Goal: Task Accomplishment & Management: Use online tool/utility

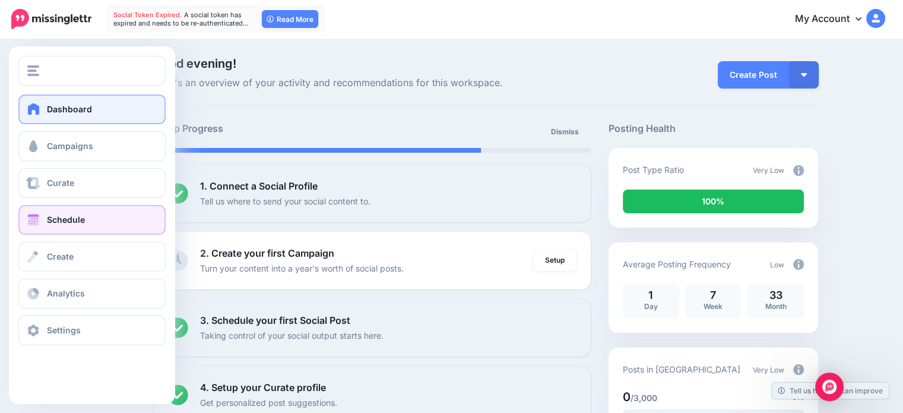
click at [68, 217] on span "Schedule" at bounding box center [66, 219] width 38 height 10
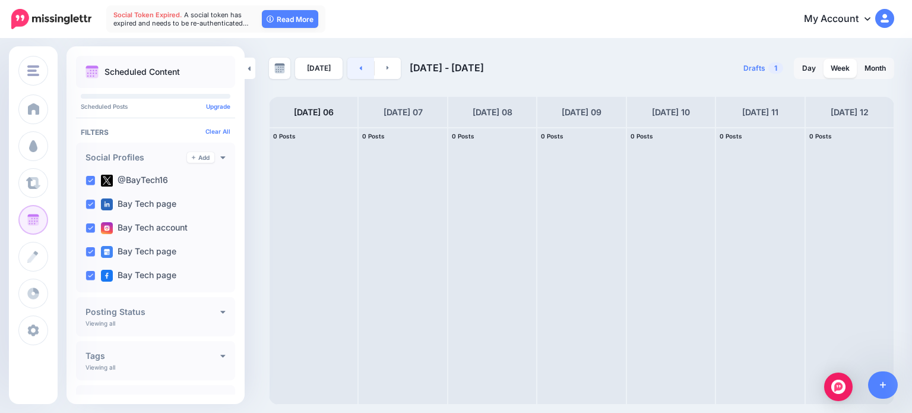
click at [361, 68] on link at bounding box center [360, 68] width 27 height 21
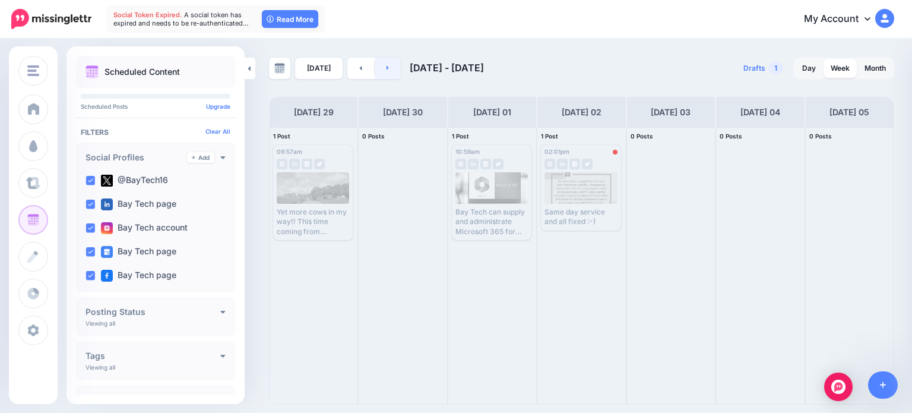
click at [387, 67] on link at bounding box center [388, 68] width 27 height 21
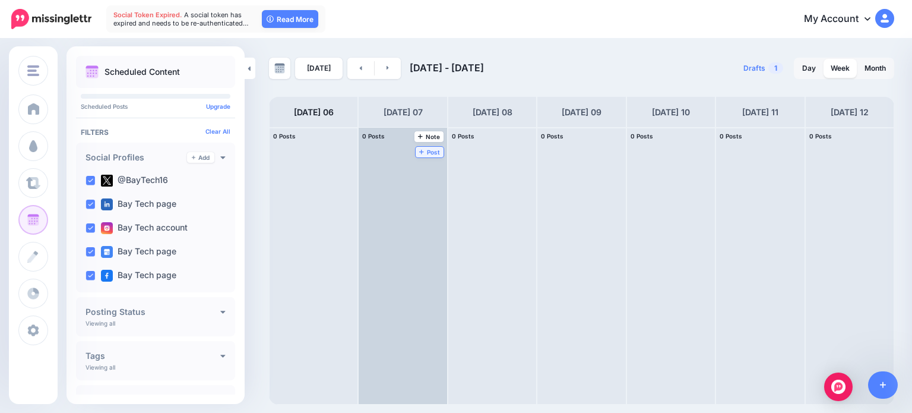
click at [419, 149] on span "Post" at bounding box center [429, 152] width 21 height 6
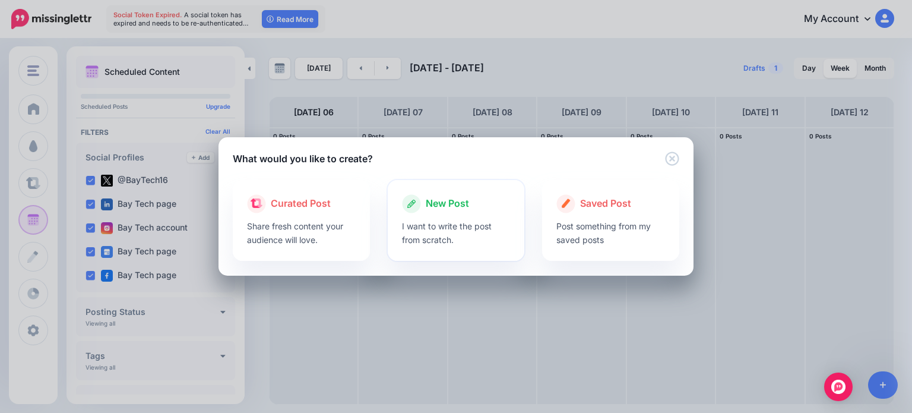
click at [446, 223] on p "I want to write the post from scratch." at bounding box center [456, 232] width 109 height 27
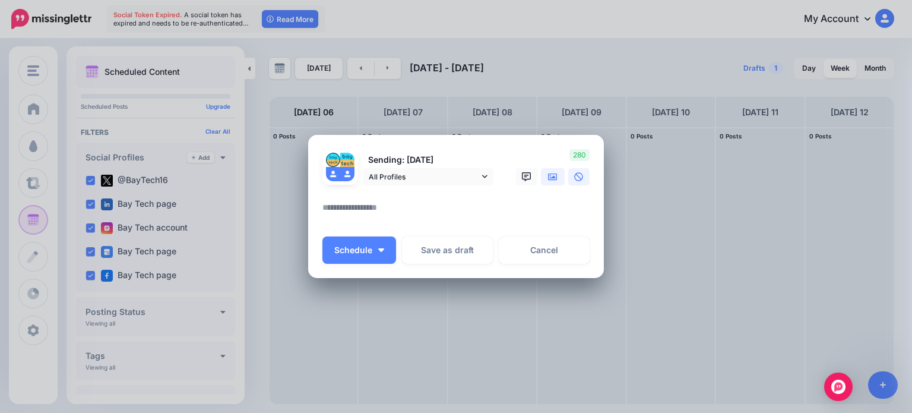
click at [550, 178] on icon at bounding box center [552, 176] width 9 height 7
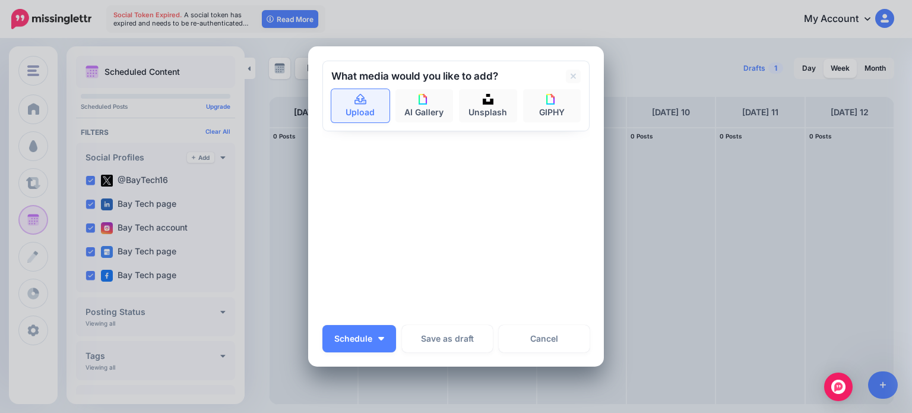
click at [340, 104] on link "Upload" at bounding box center [360, 105] width 58 height 33
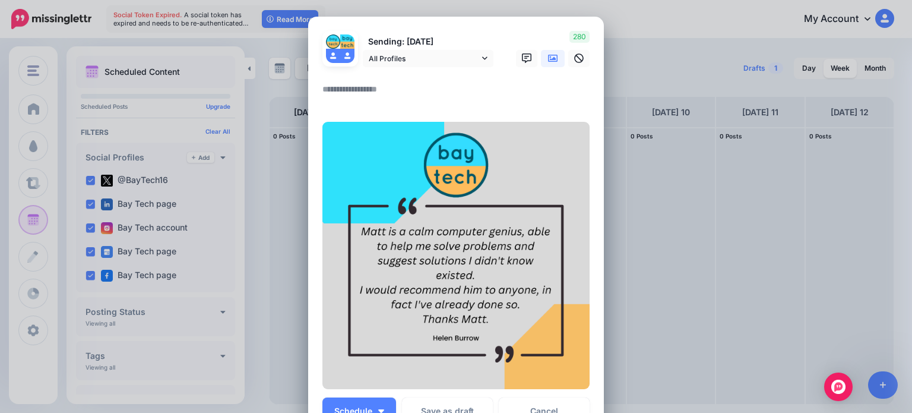
click at [380, 86] on textarea at bounding box center [458, 93] width 273 height 23
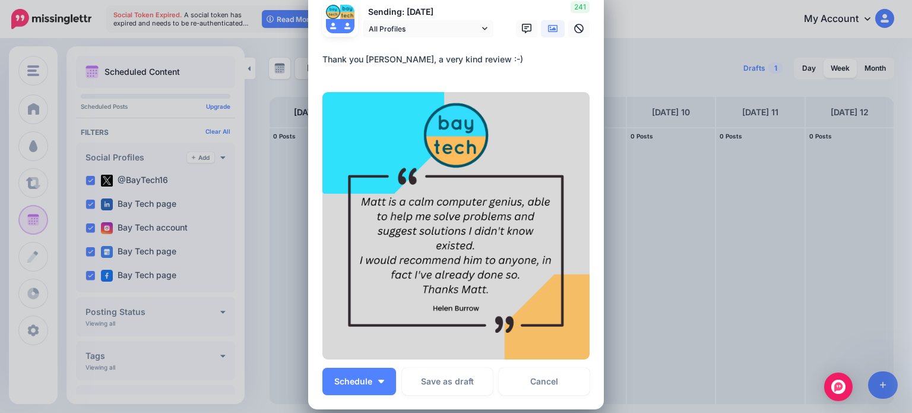
scroll to position [59, 0]
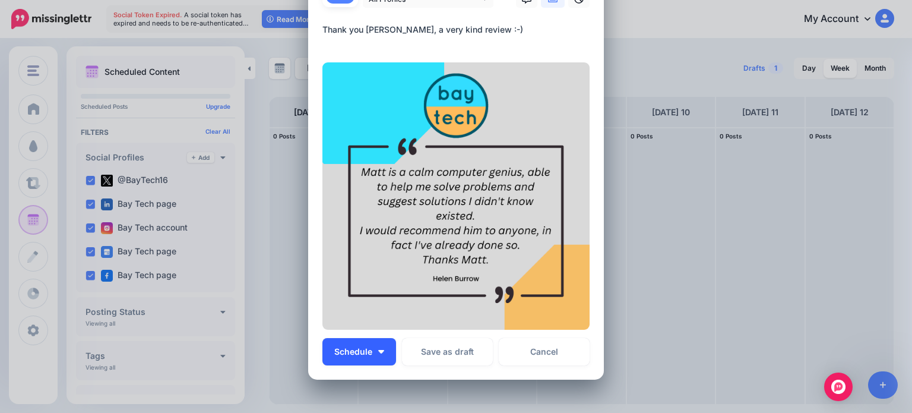
type textarea "**********"
click at [382, 351] on button "Schedule" at bounding box center [359, 351] width 74 height 27
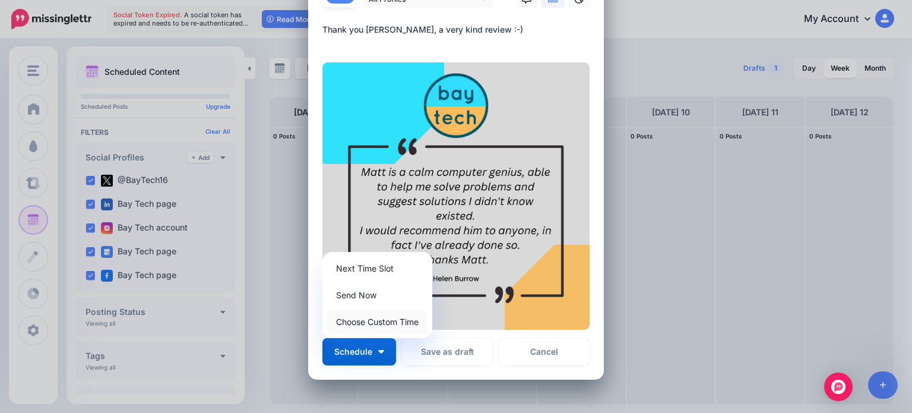
click at [385, 322] on link "Choose Custom Time" at bounding box center [377, 321] width 100 height 23
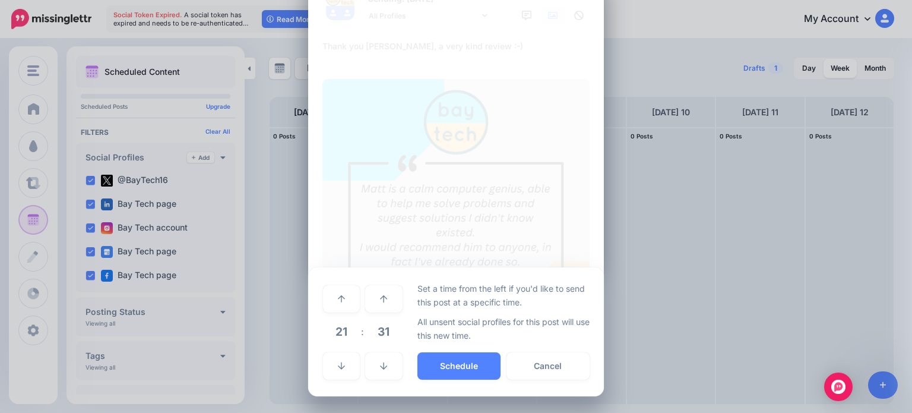
scroll to position [42, 0]
click at [342, 369] on link at bounding box center [341, 366] width 37 height 27
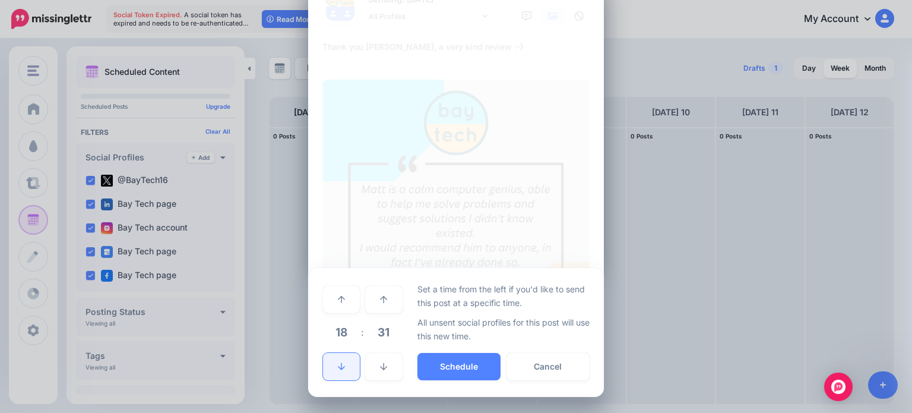
click at [342, 369] on link at bounding box center [341, 366] width 37 height 27
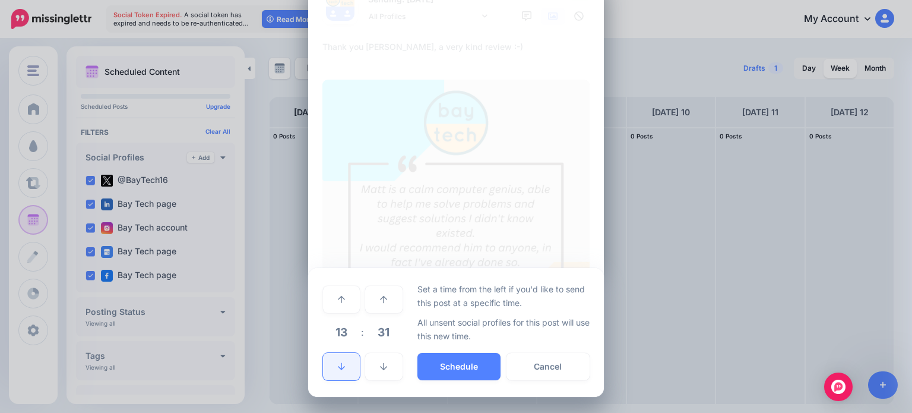
click at [342, 369] on link at bounding box center [341, 366] width 37 height 27
click at [484, 367] on button "Schedule" at bounding box center [458, 366] width 83 height 27
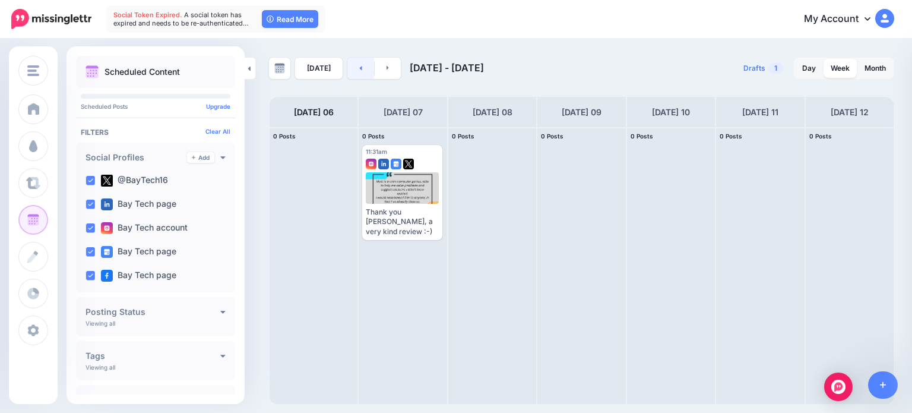
click at [351, 71] on link at bounding box center [360, 68] width 27 height 21
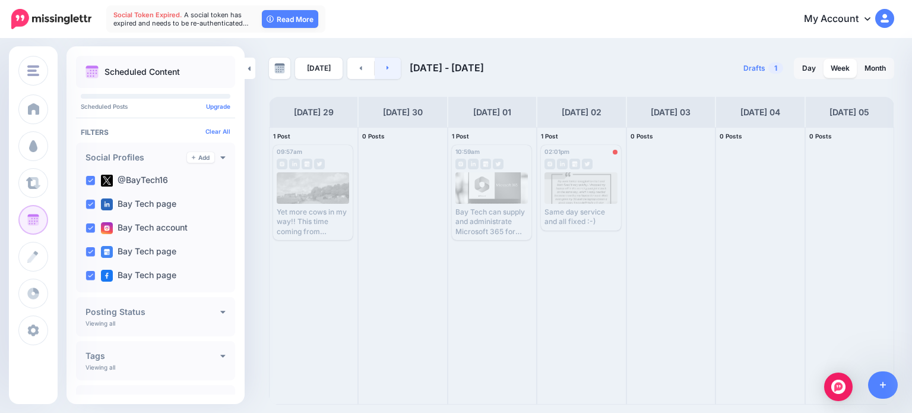
click at [391, 71] on link at bounding box center [388, 68] width 27 height 21
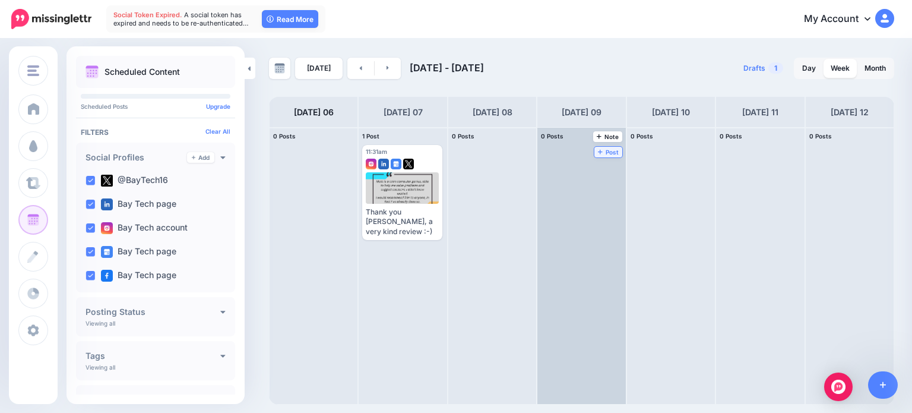
click at [598, 149] on span "Post" at bounding box center [608, 152] width 21 height 6
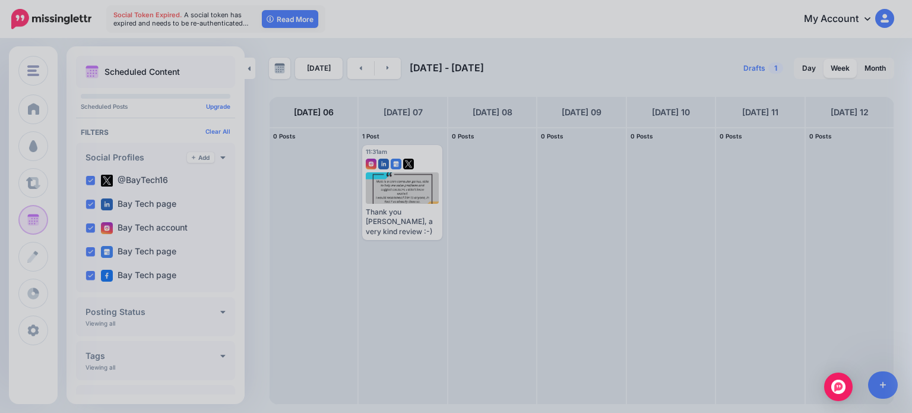
scroll to position [0, 0]
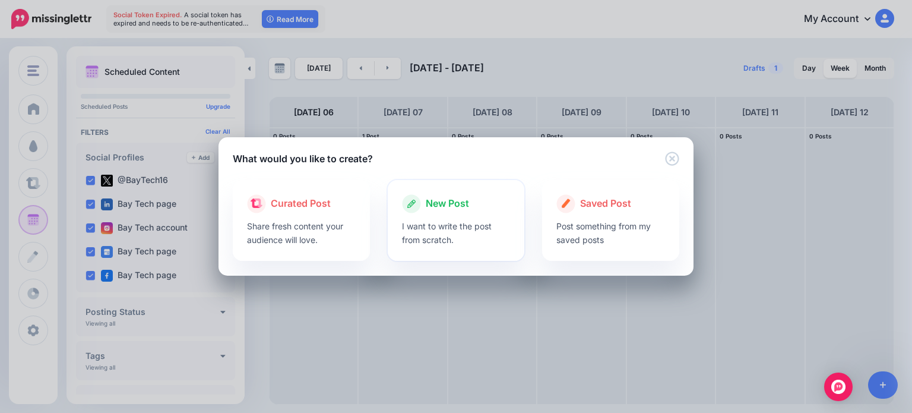
click at [477, 213] on div at bounding box center [456, 216] width 109 height 6
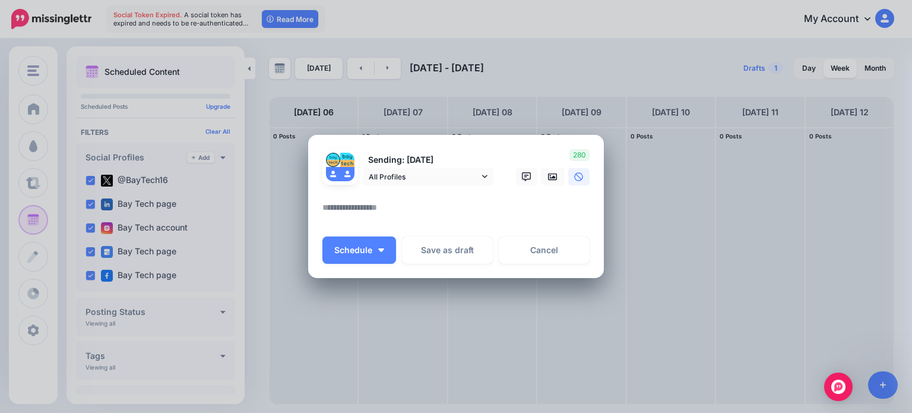
click at [405, 200] on textarea at bounding box center [458, 211] width 273 height 23
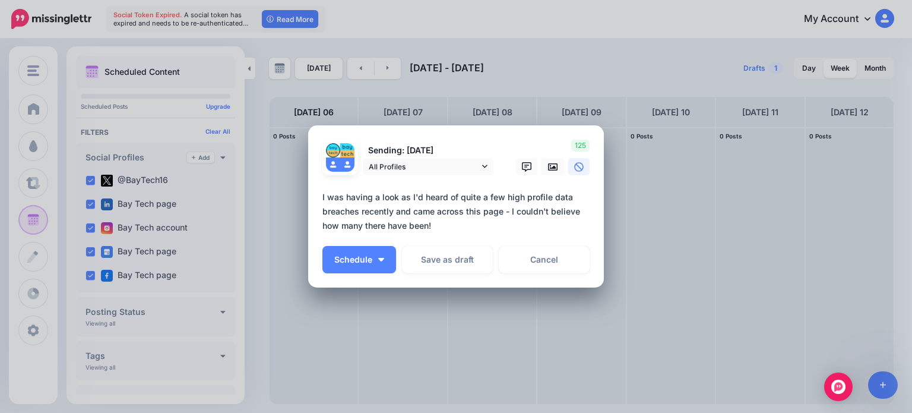
paste textarea "**********"
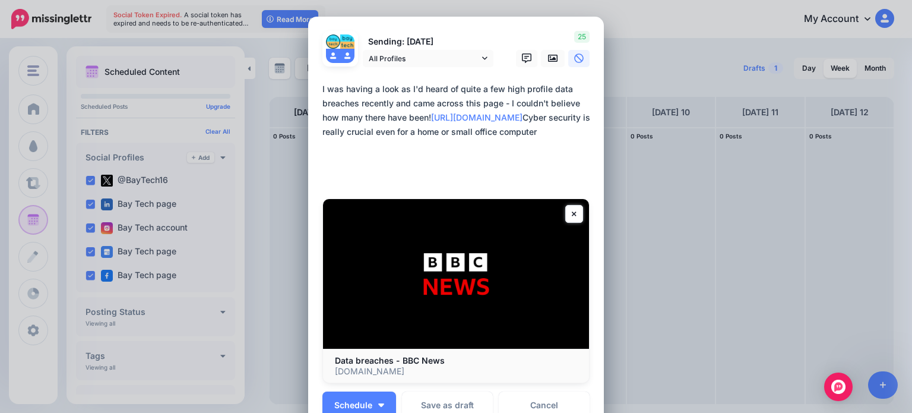
click at [479, 155] on textarea "**********" at bounding box center [458, 132] width 273 height 100
click at [445, 162] on textarea "**********" at bounding box center [458, 132] width 273 height 100
click at [452, 180] on textarea "**********" at bounding box center [458, 132] width 273 height 100
paste textarea "**********"
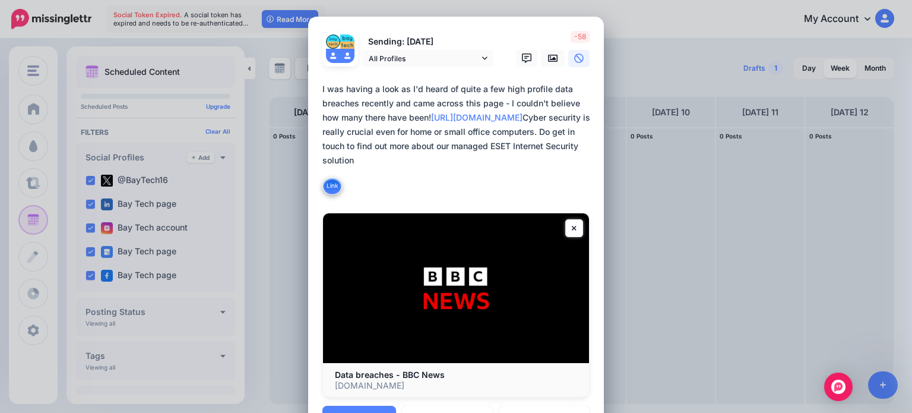
click at [363, 187] on textarea "**********" at bounding box center [458, 139] width 273 height 114
click at [474, 190] on textarea "**********" at bounding box center [458, 139] width 273 height 114
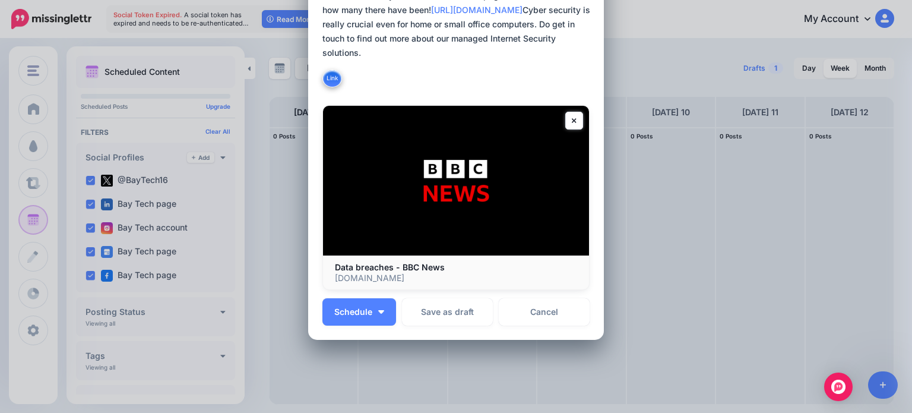
scroll to position [119, 0]
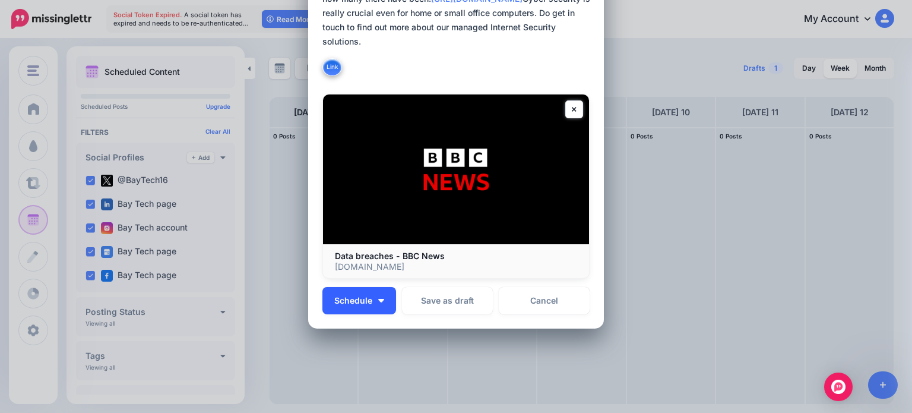
type textarea "**********"
click at [387, 306] on button "Schedule" at bounding box center [359, 300] width 74 height 27
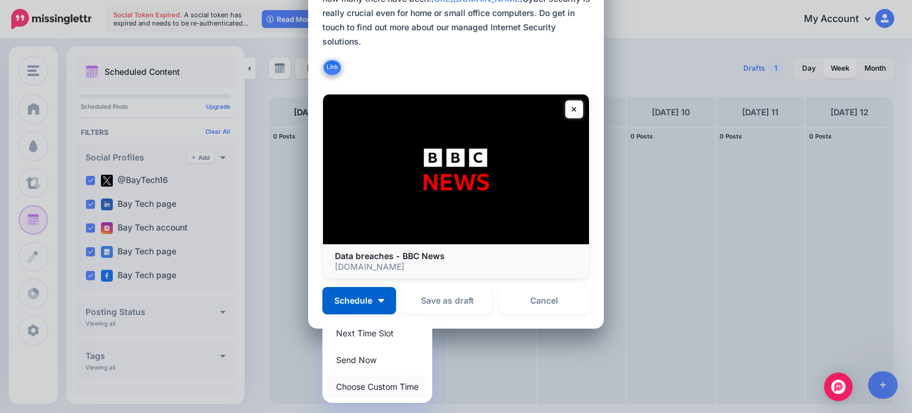
click at [390, 379] on link "Choose Custom Time" at bounding box center [377, 386] width 100 height 23
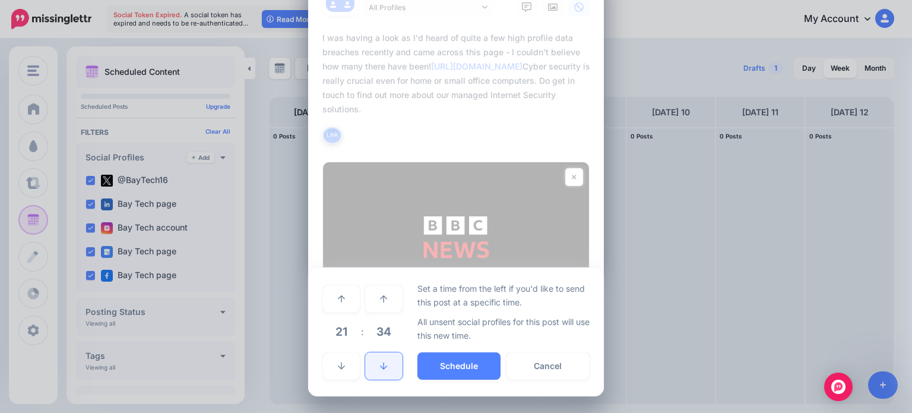
scroll to position [50, 0]
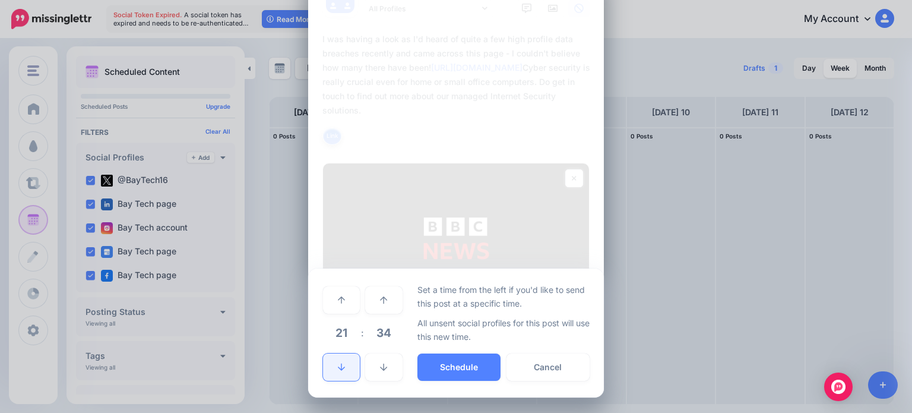
click at [340, 375] on link at bounding box center [341, 366] width 37 height 27
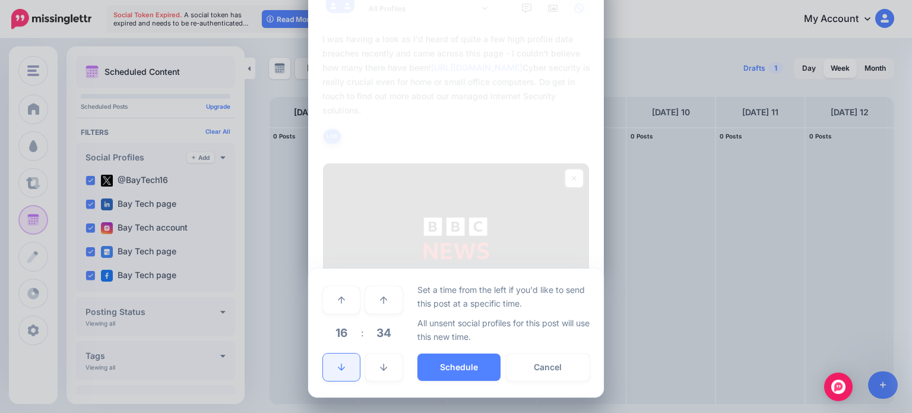
click at [340, 375] on link at bounding box center [341, 366] width 37 height 27
click at [482, 361] on button "Schedule" at bounding box center [458, 366] width 83 height 27
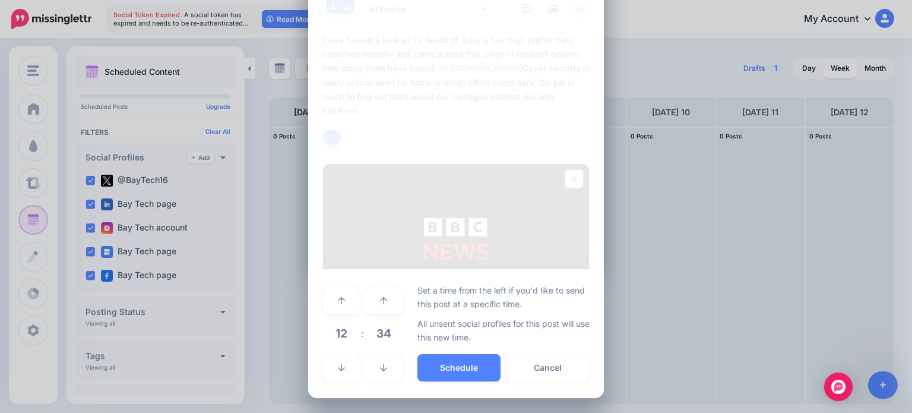
scroll to position [100, 0]
click at [442, 367] on button "Schedule" at bounding box center [458, 366] width 83 height 27
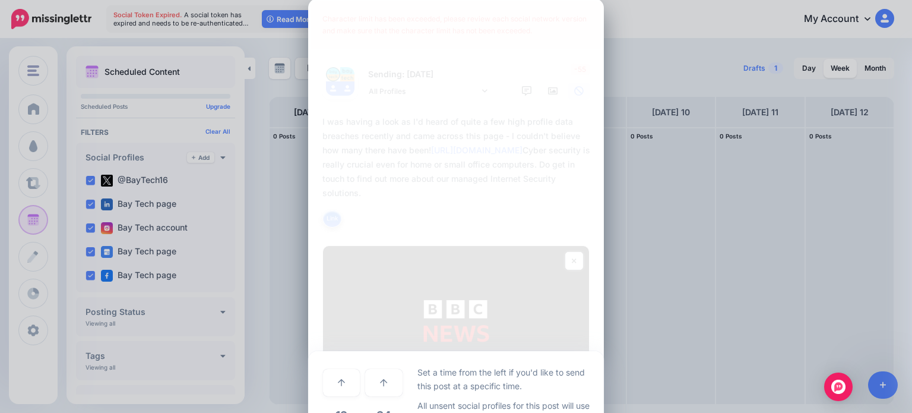
scroll to position [0, 0]
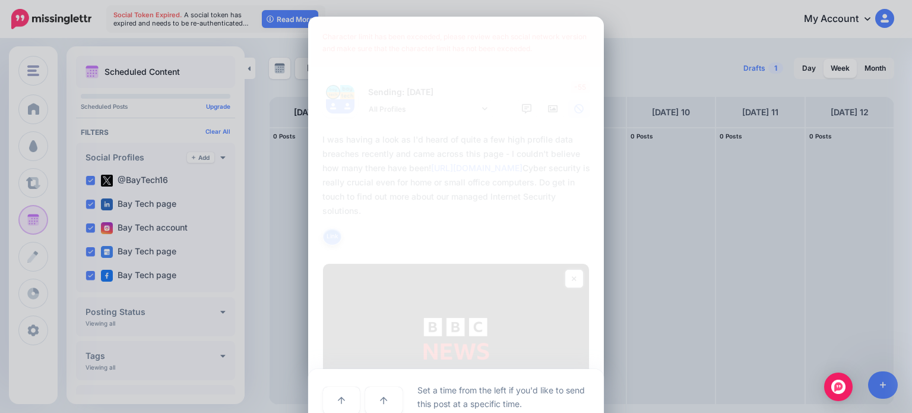
click at [492, 169] on textarea "**********" at bounding box center [458, 189] width 273 height 114
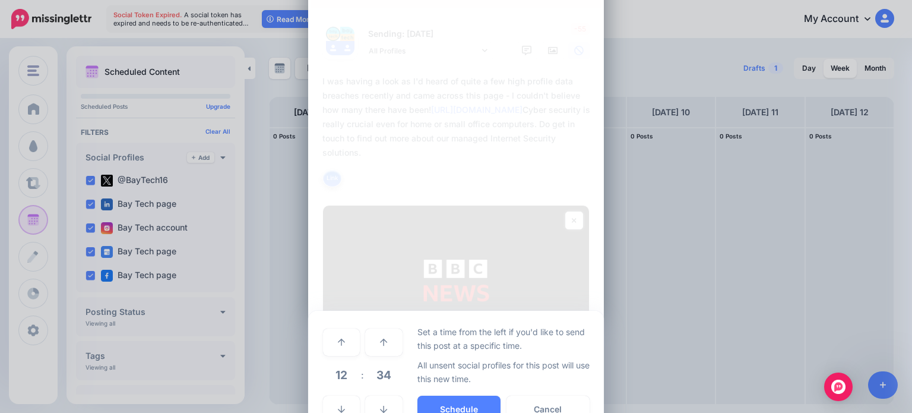
scroll to position [100, 0]
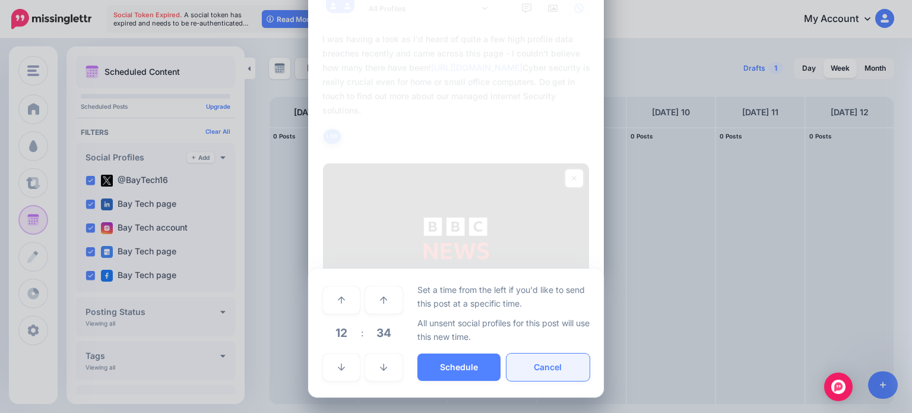
click at [522, 369] on button "Cancel" at bounding box center [547, 366] width 83 height 27
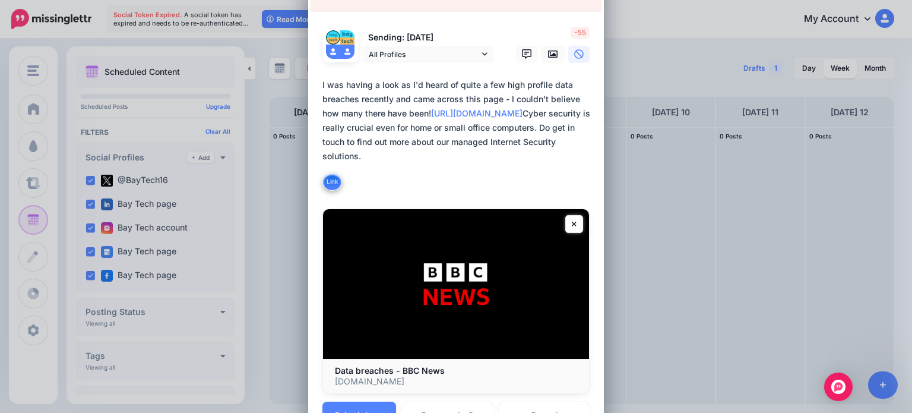
scroll to position [0, 0]
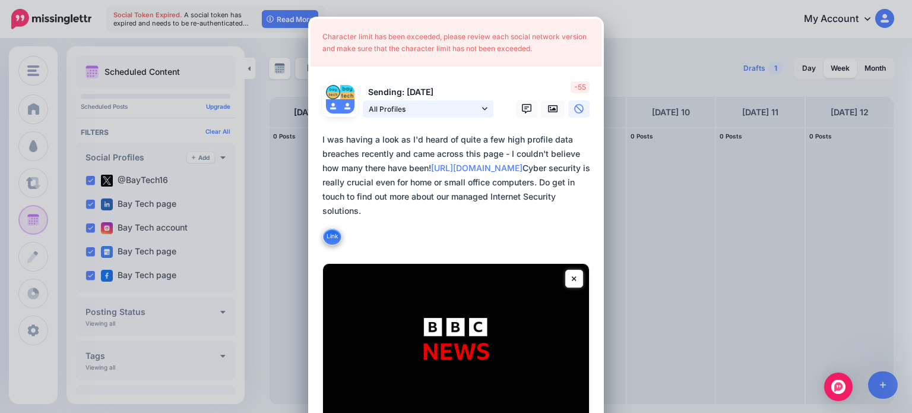
click at [484, 107] on link "All Profiles" at bounding box center [428, 108] width 131 height 17
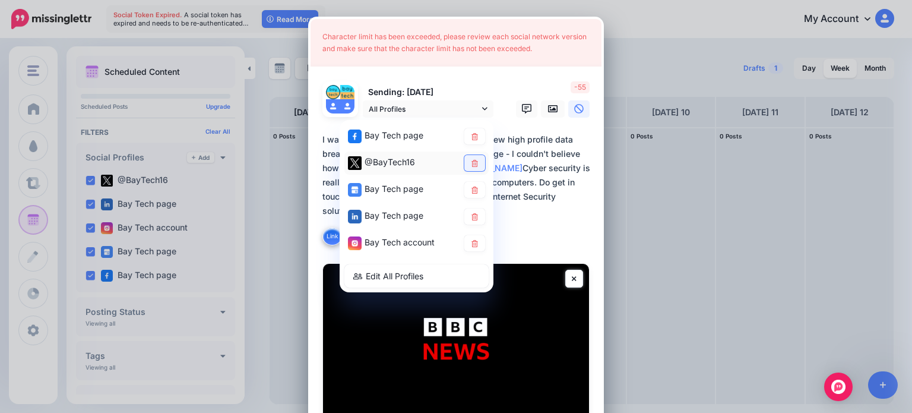
click at [470, 163] on icon at bounding box center [474, 162] width 9 height 7
click at [546, 194] on textarea "**********" at bounding box center [458, 189] width 273 height 114
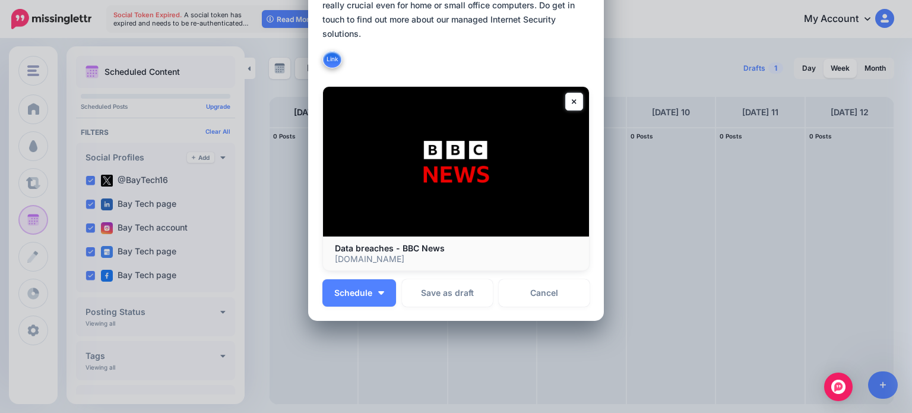
scroll to position [213, 0]
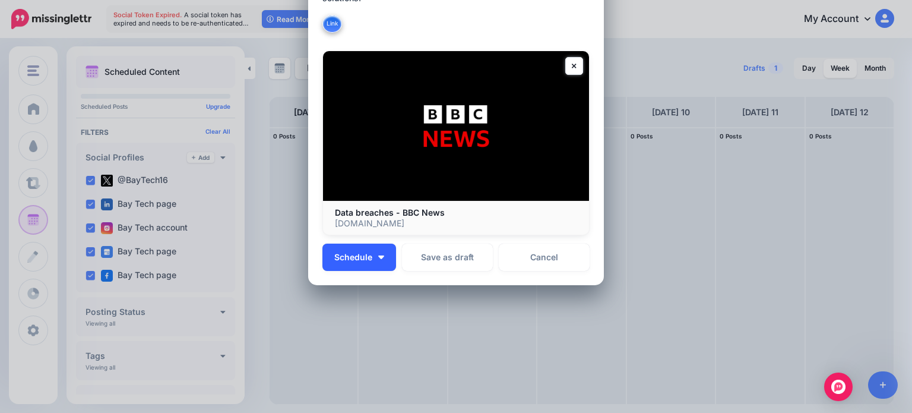
click at [373, 251] on button "Schedule" at bounding box center [359, 256] width 74 height 27
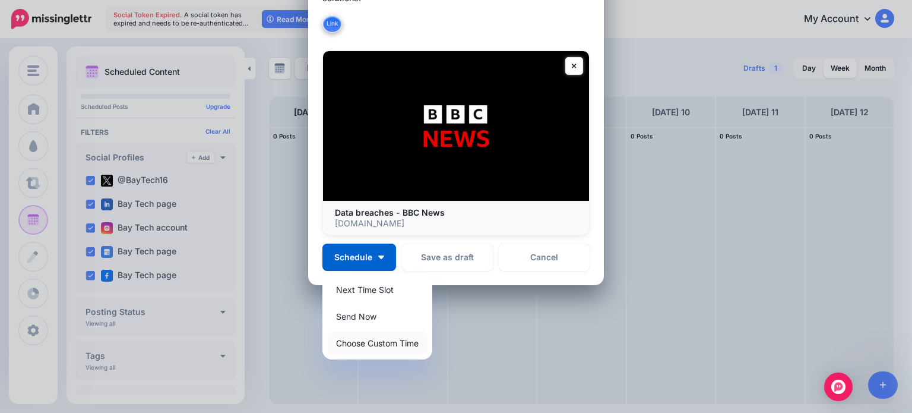
click at [369, 337] on link "Choose Custom Time" at bounding box center [377, 342] width 100 height 23
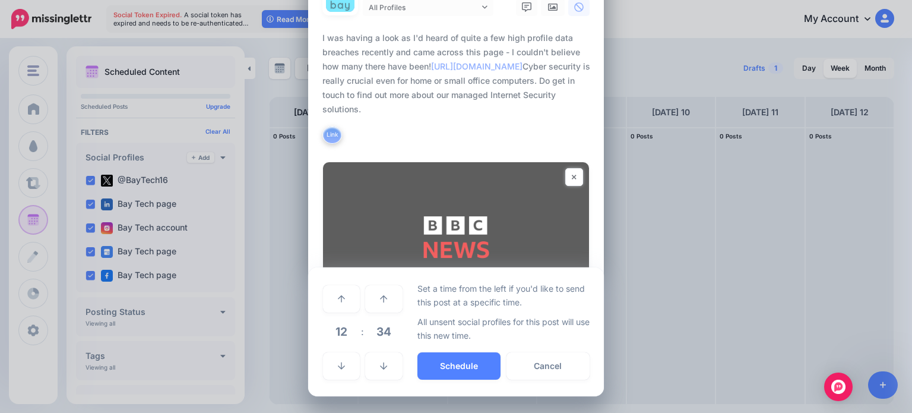
scroll to position [100, 0]
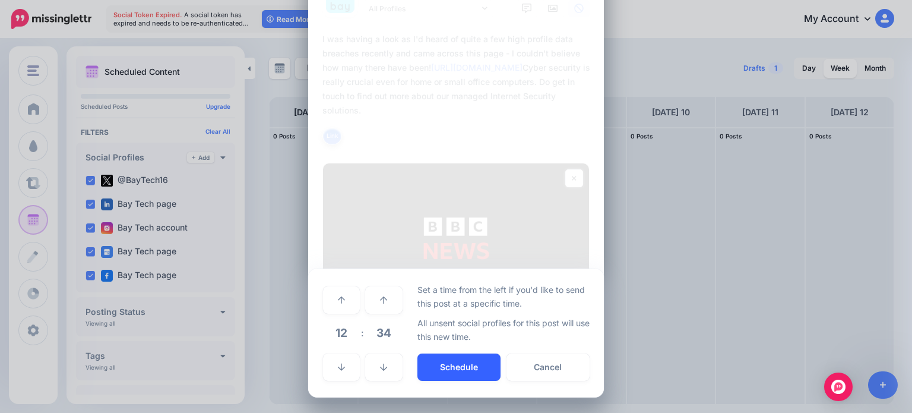
click at [441, 360] on button "Schedule" at bounding box center [458, 366] width 83 height 27
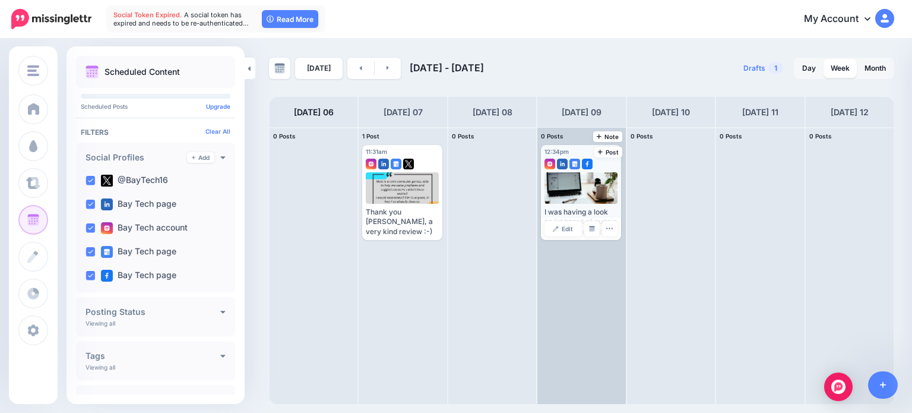
click at [581, 189] on div at bounding box center [580, 187] width 73 height 31
click at [590, 188] on div at bounding box center [580, 187] width 73 height 31
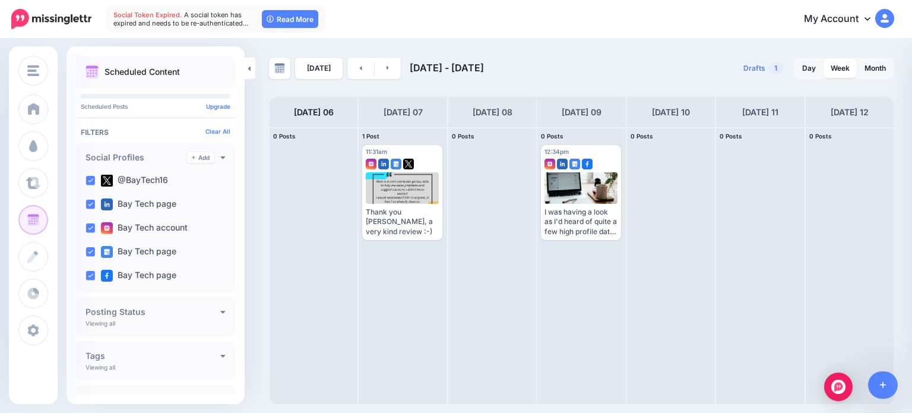
click at [582, 37] on nav "Social Token Expired. A social token has expired and needs to be re-authenticat…" at bounding box center [456, 19] width 894 height 38
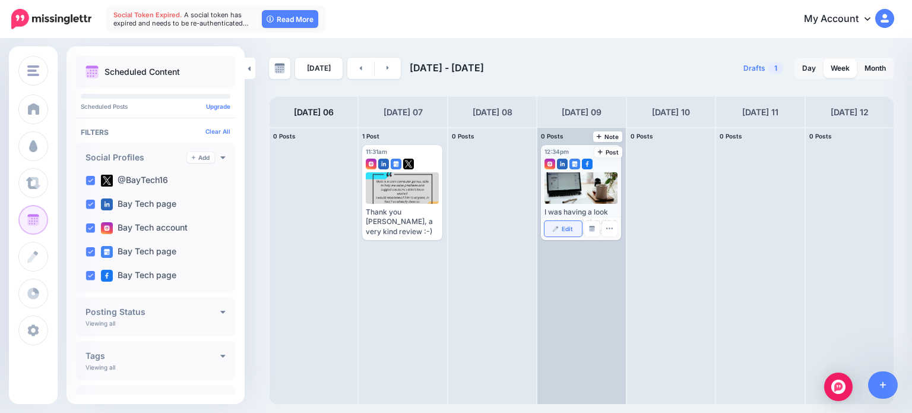
click at [562, 228] on span "Edit" at bounding box center [567, 229] width 11 height 6
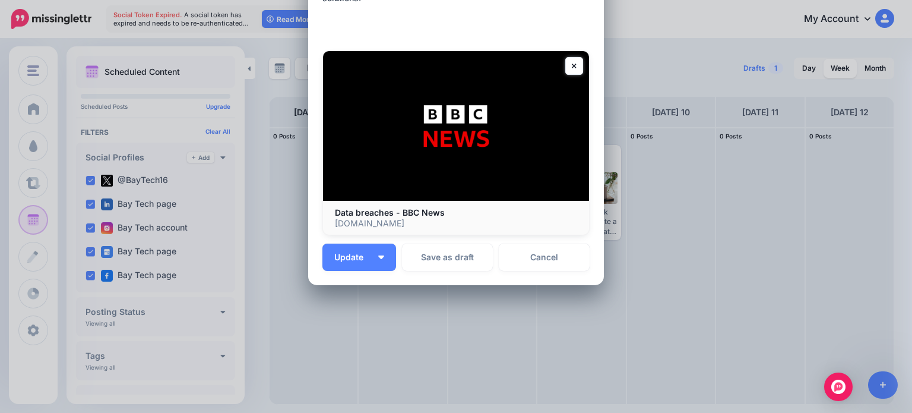
scroll to position [0, 0]
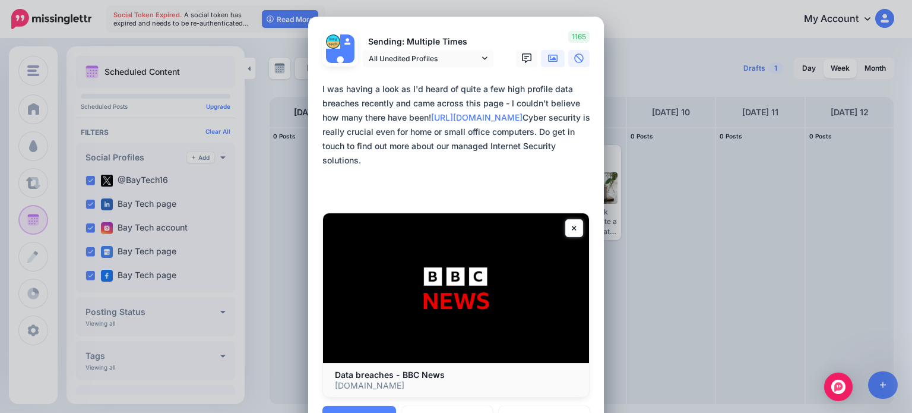
click at [551, 65] on link at bounding box center [553, 58] width 24 height 17
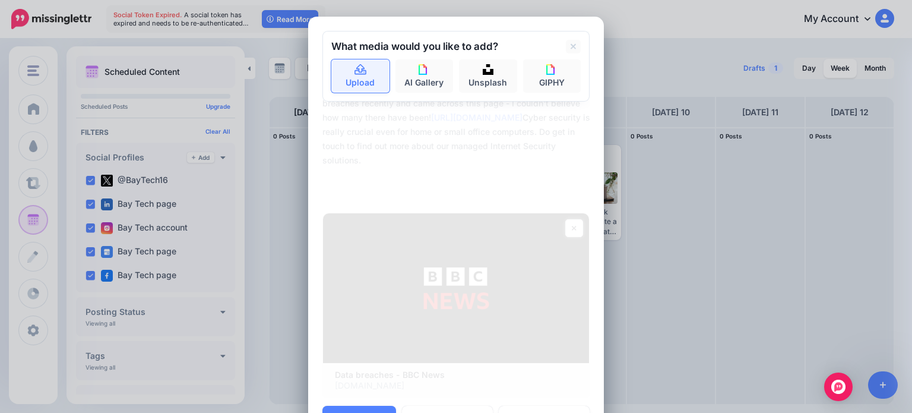
click at [354, 71] on icon at bounding box center [360, 69] width 12 height 11
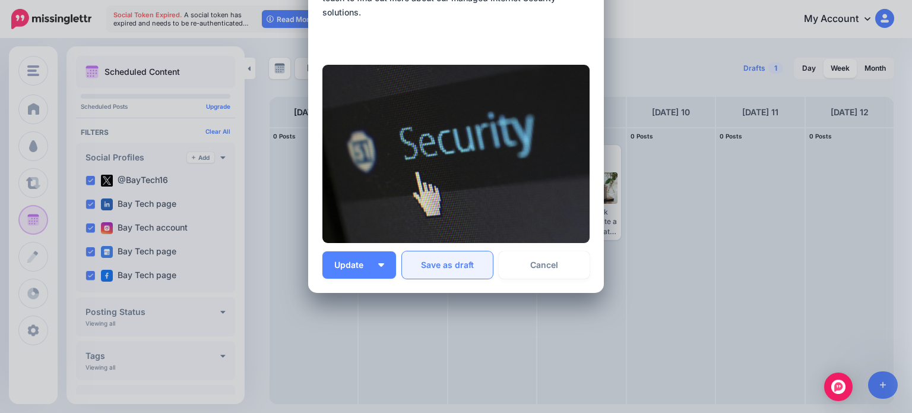
scroll to position [156, 0]
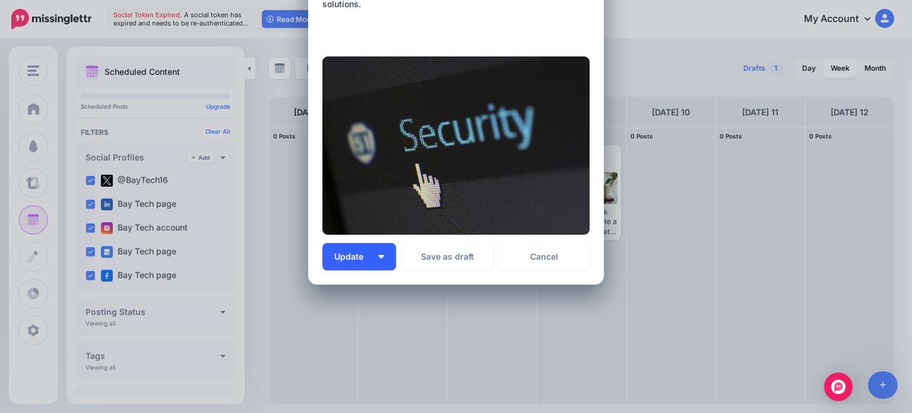
click at [349, 255] on span "Update" at bounding box center [353, 256] width 38 height 8
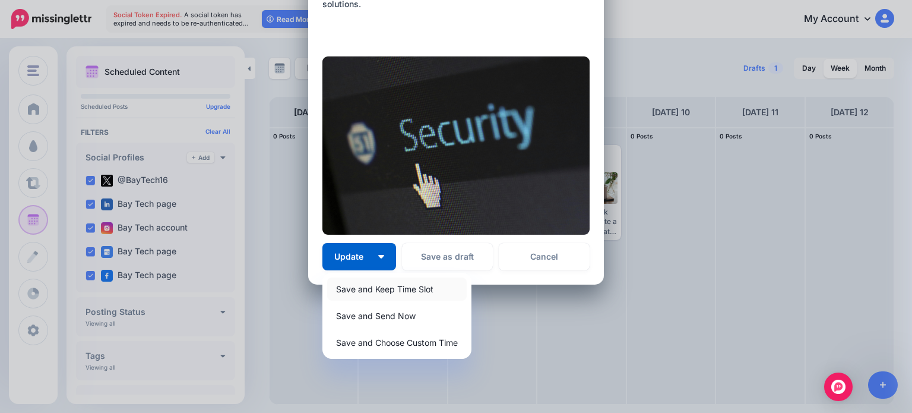
click at [380, 288] on link "Save and Keep Time Slot" at bounding box center [397, 288] width 140 height 23
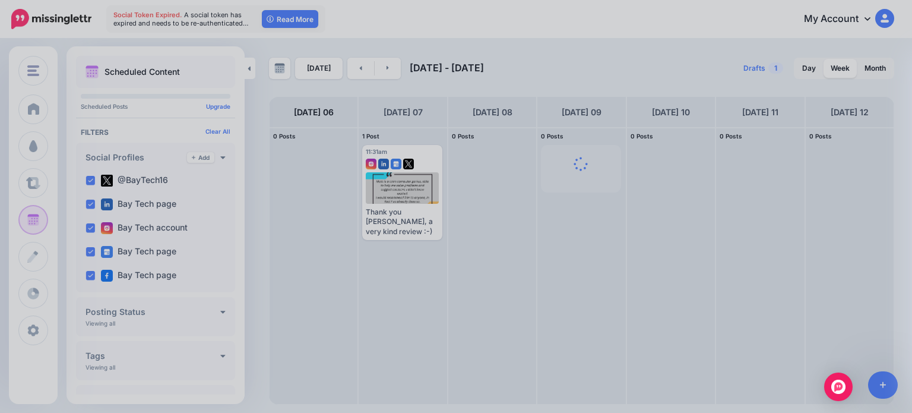
scroll to position [0, 0]
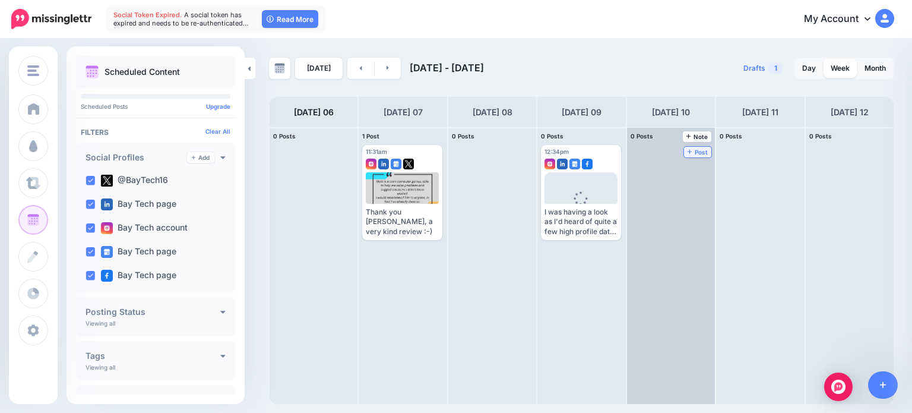
click at [684, 147] on link "Post" at bounding box center [698, 152] width 28 height 11
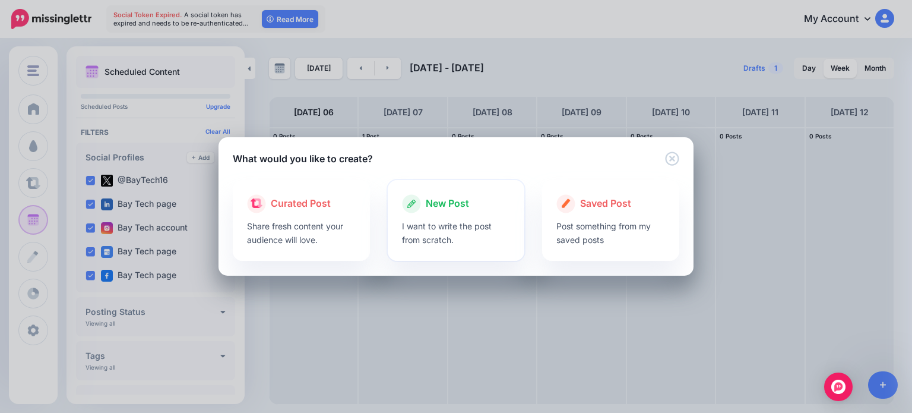
click at [452, 212] on div "New Post" at bounding box center [456, 203] width 109 height 19
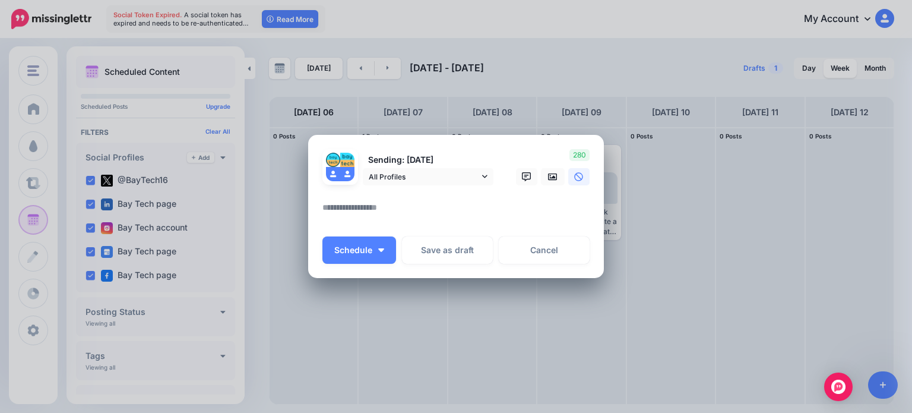
click at [397, 208] on textarea at bounding box center [458, 211] width 273 height 23
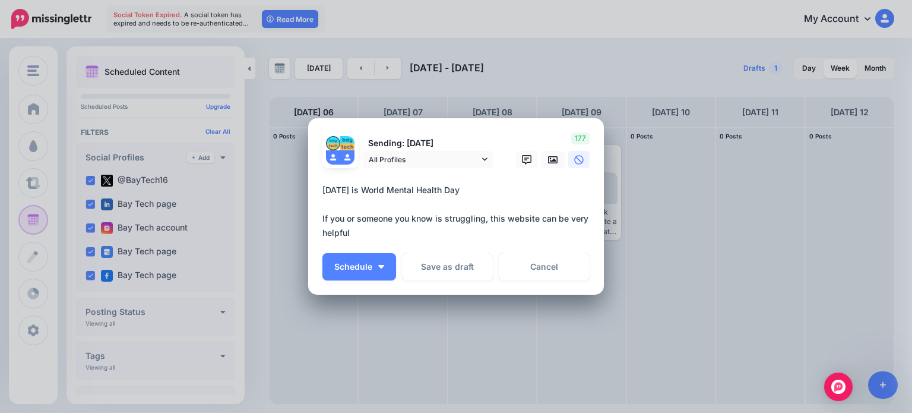
paste textarea "**********"
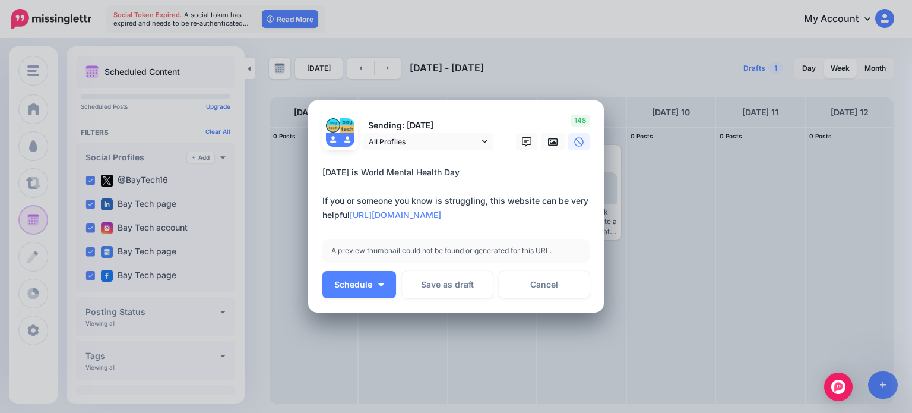
click at [465, 170] on textarea "**********" at bounding box center [458, 193] width 273 height 57
click at [484, 211] on textarea "**********" at bounding box center [458, 193] width 273 height 57
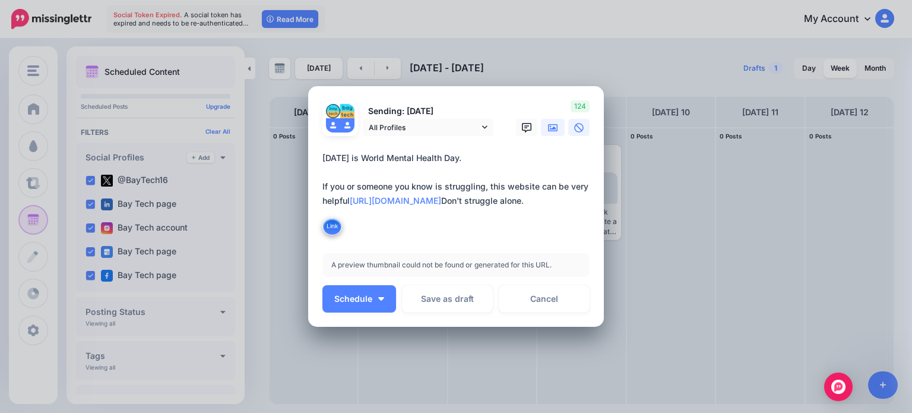
type textarea "**********"
click at [550, 130] on icon at bounding box center [552, 127] width 9 height 7
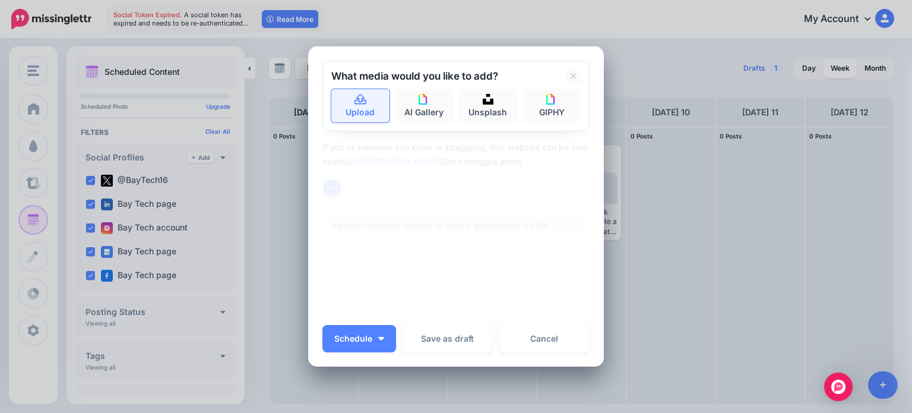
click at [359, 99] on icon at bounding box center [361, 99] width 14 height 11
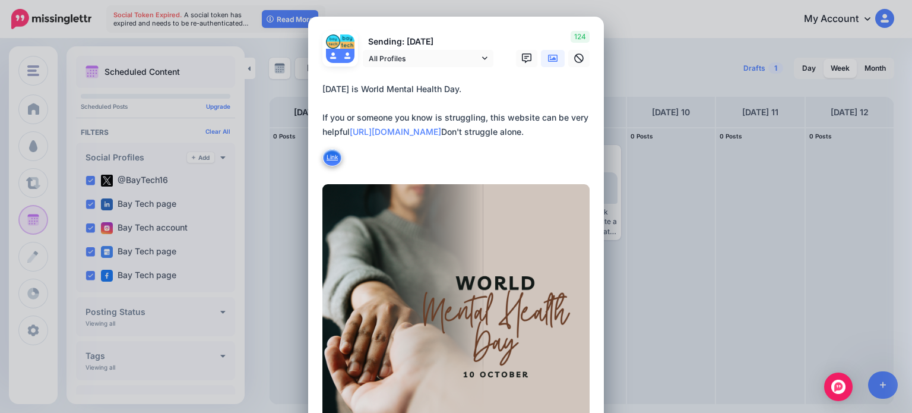
click at [331, 161] on button "Link" at bounding box center [332, 157] width 20 height 18
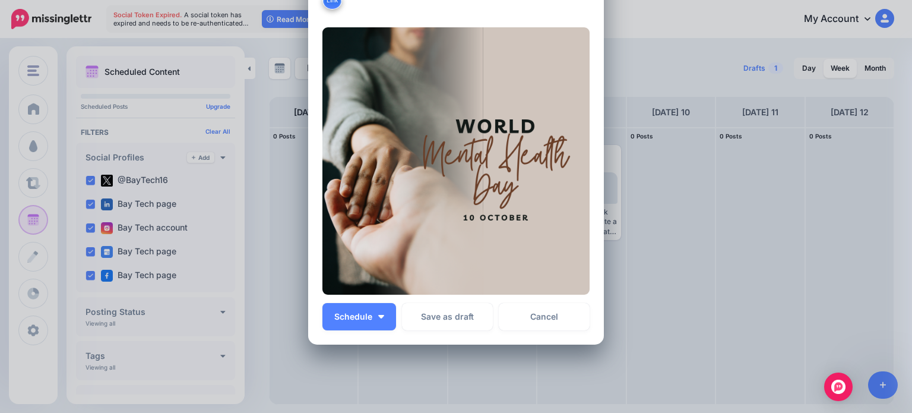
scroll to position [178, 0]
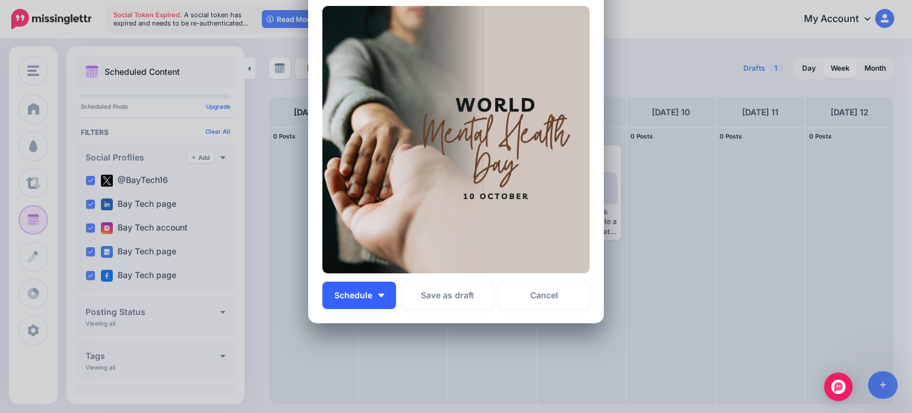
click at [381, 292] on button "Schedule" at bounding box center [359, 294] width 74 height 27
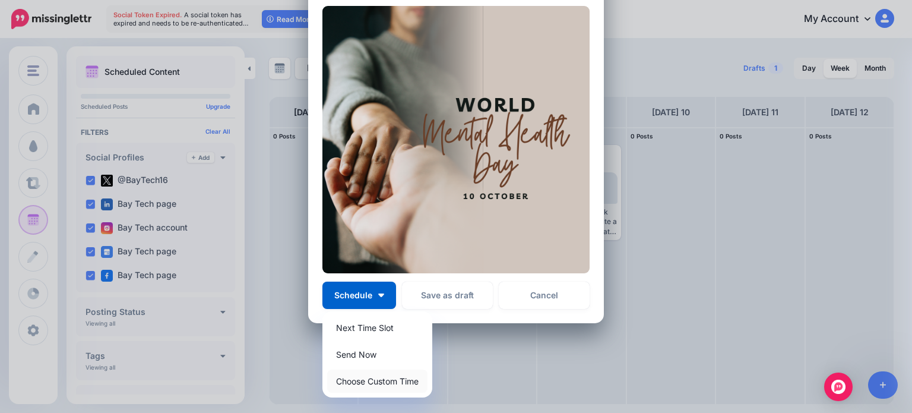
click at [379, 380] on link "Choose Custom Time" at bounding box center [377, 380] width 100 height 23
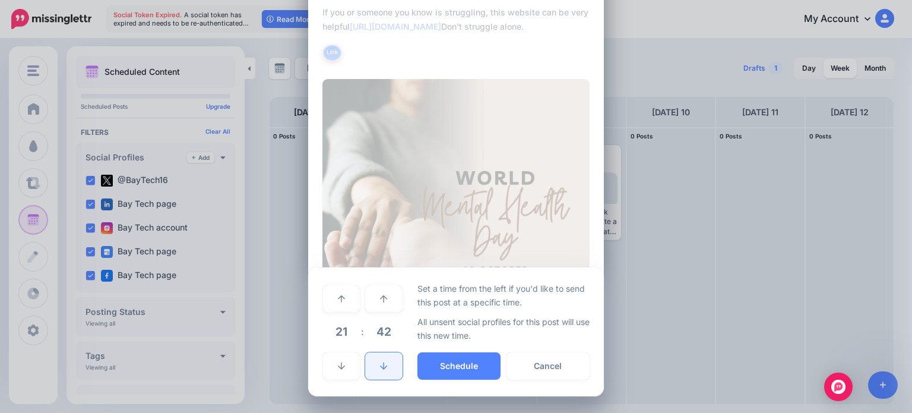
scroll to position [104, 0]
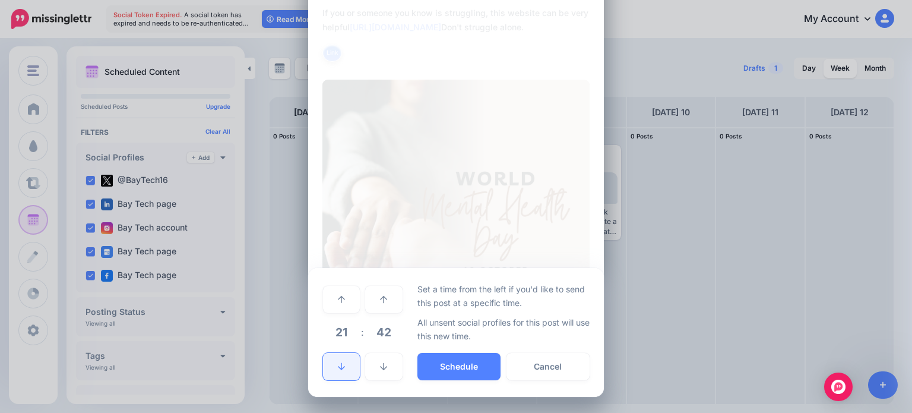
click at [343, 361] on link at bounding box center [341, 366] width 37 height 27
click at [341, 361] on link at bounding box center [341, 366] width 37 height 27
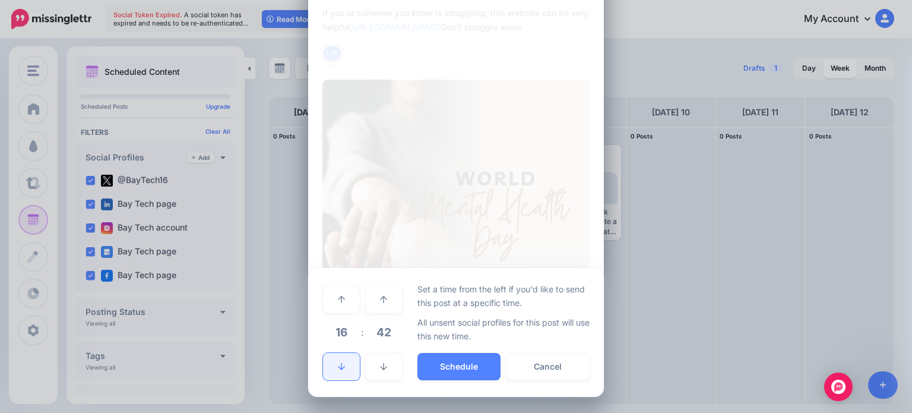
click at [341, 361] on link at bounding box center [341, 366] width 37 height 27
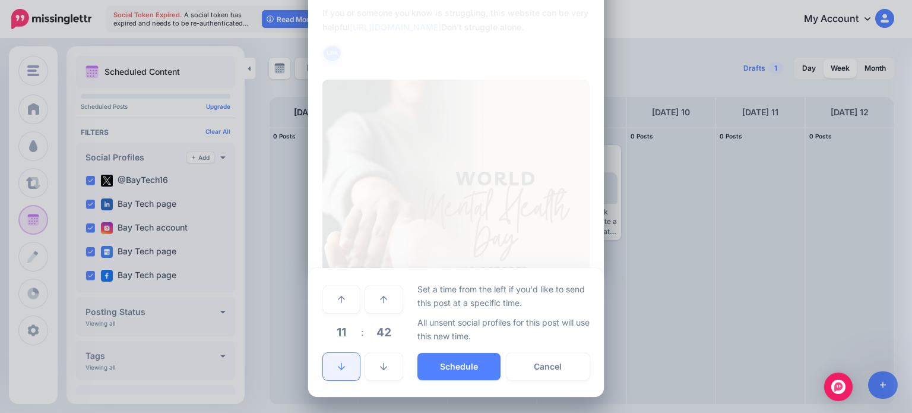
click at [341, 361] on link at bounding box center [341, 366] width 37 height 27
click at [449, 367] on button "Schedule" at bounding box center [458, 366] width 83 height 27
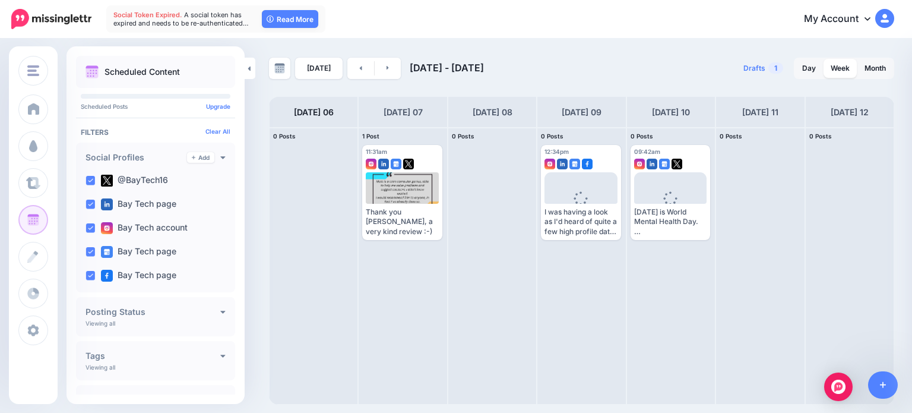
click at [651, 243] on span "Edit" at bounding box center [656, 246] width 11 height 6
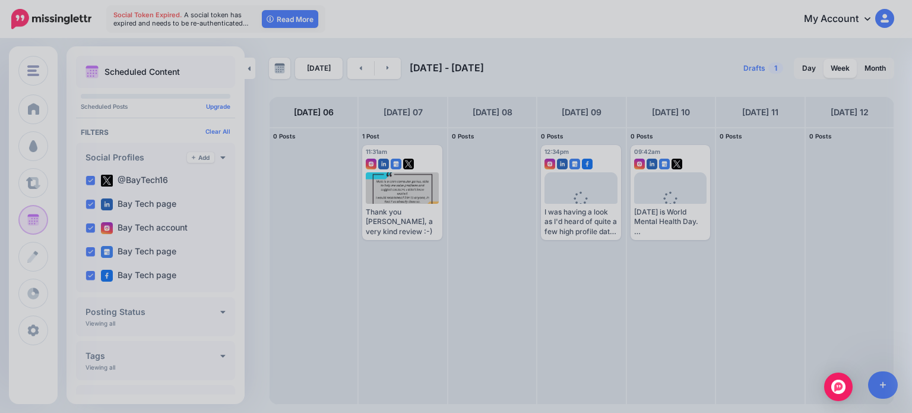
scroll to position [0, 0]
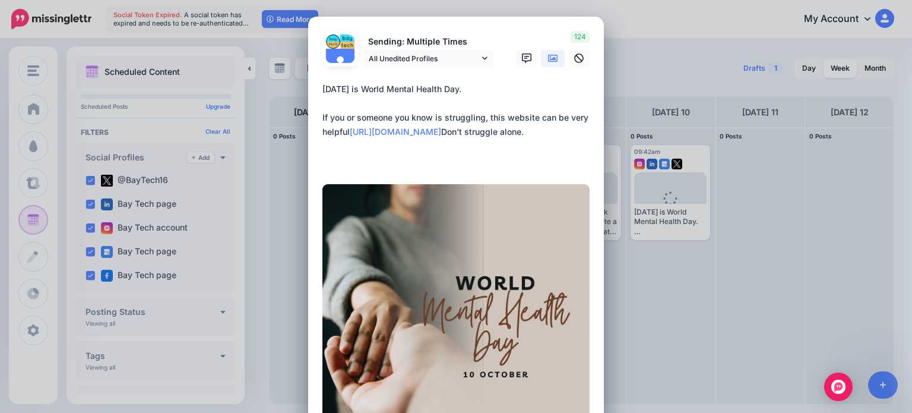
drag, startPoint x: 420, startPoint y: 159, endPoint x: 315, endPoint y: 159, distance: 105.7
click at [315, 159] on div "Loading Sending: Multiple Times All Unedited Profiles" at bounding box center [456, 259] width 296 height 484
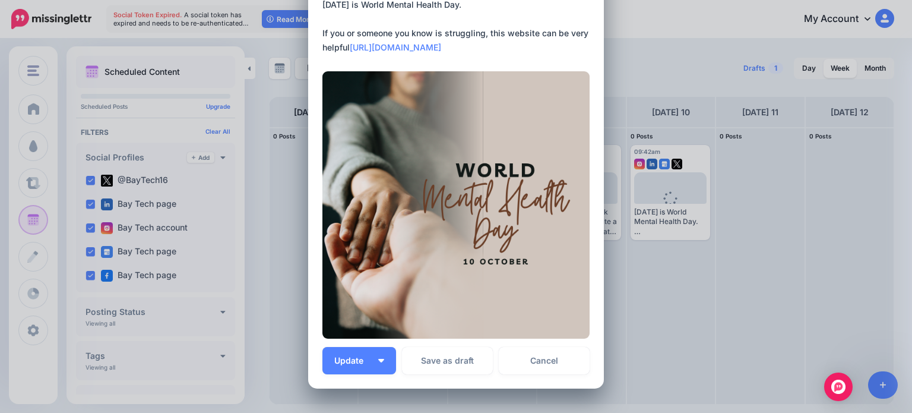
scroll to position [188, 0]
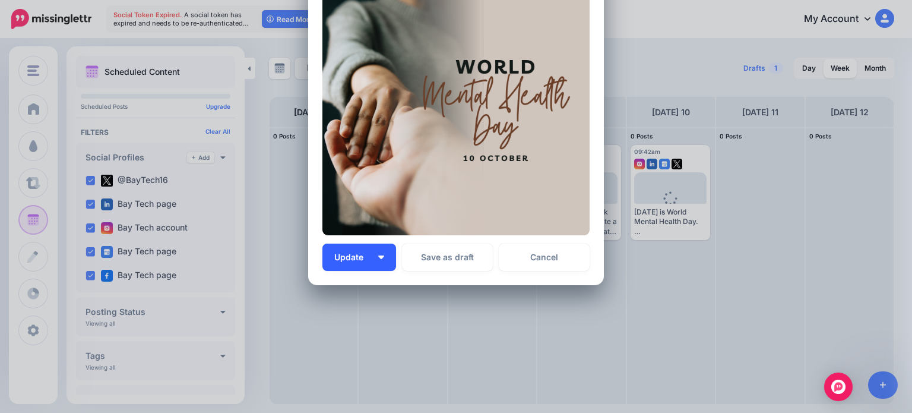
type textarea "**********"
click at [351, 255] on span "Update" at bounding box center [353, 257] width 38 height 8
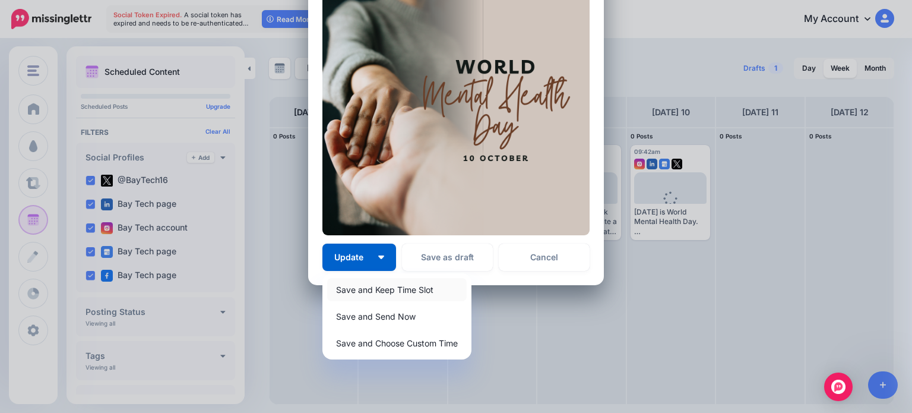
click at [365, 289] on link "Save and Keep Time Slot" at bounding box center [397, 289] width 140 height 23
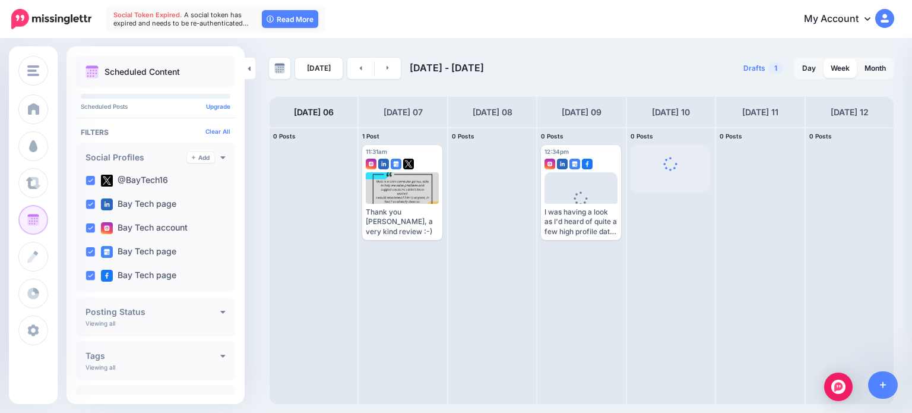
scroll to position [0, 0]
